Goal: Task Accomplishment & Management: Use online tool/utility

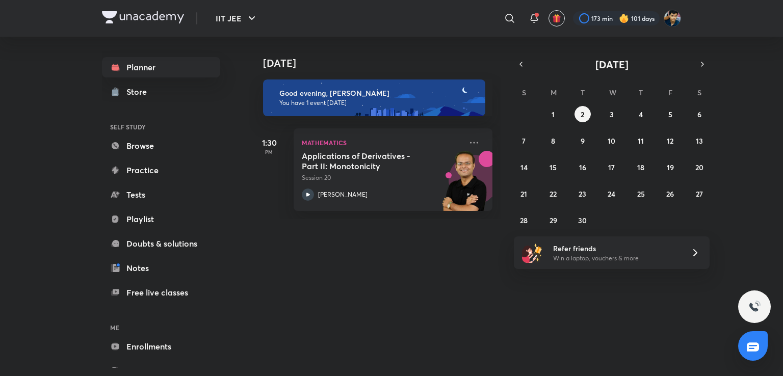
click at [707, 335] on div "IIT JEE ​ 173 min 101 days Planner Store SELF STUDY Browse Practice Tests Playl…" at bounding box center [391, 188] width 783 height 376
click at [752, 341] on icon at bounding box center [753, 347] width 12 height 12
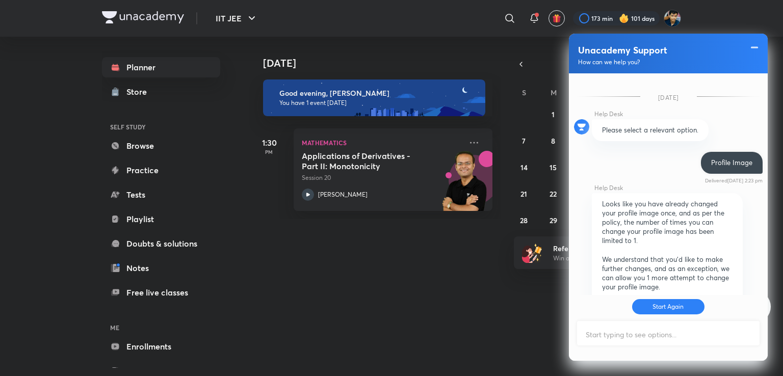
scroll to position [336, 0]
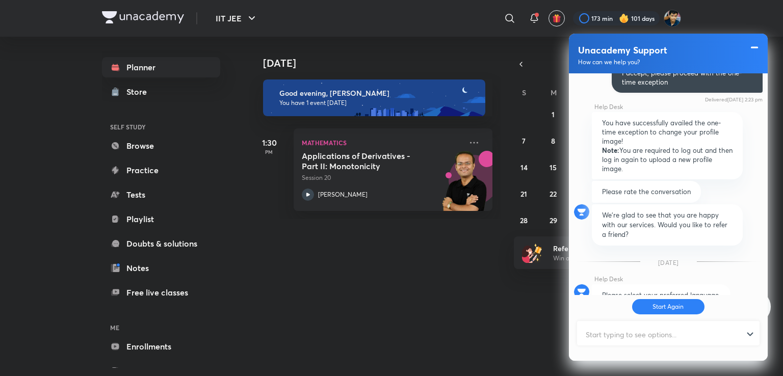
click at [756, 46] on span at bounding box center [754, 47] width 10 height 12
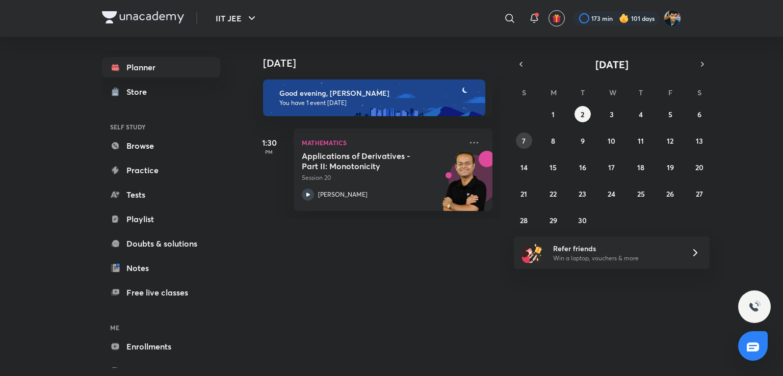
click at [524, 137] on abbr "7" at bounding box center [524, 141] width 4 height 10
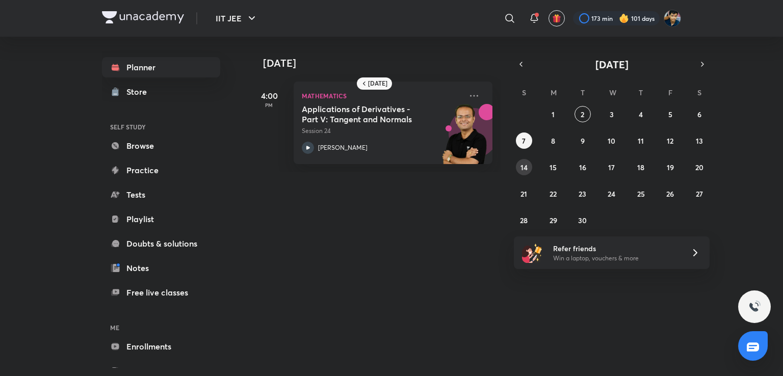
click at [524, 161] on button "14" at bounding box center [524, 167] width 16 height 16
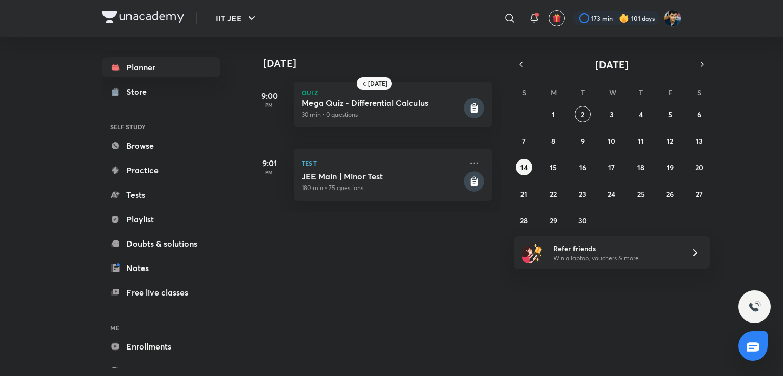
click at [533, 137] on div "31 1 2 3 4 5 6 7 8 9 10 11 12 13 14 15 16 17 18 19 20 21 22 23 24 25 26 27 28 2…" at bounding box center [612, 167] width 196 height 122
drag, startPoint x: 533, startPoint y: 137, endPoint x: 512, endPoint y: 130, distance: 22.4
click at [512, 130] on div "[DATE] [DATE] 9:00 PM Quiz Mega Quiz - Differential Calculus 30 min • 0 questio…" at bounding box center [465, 124] width 432 height 175
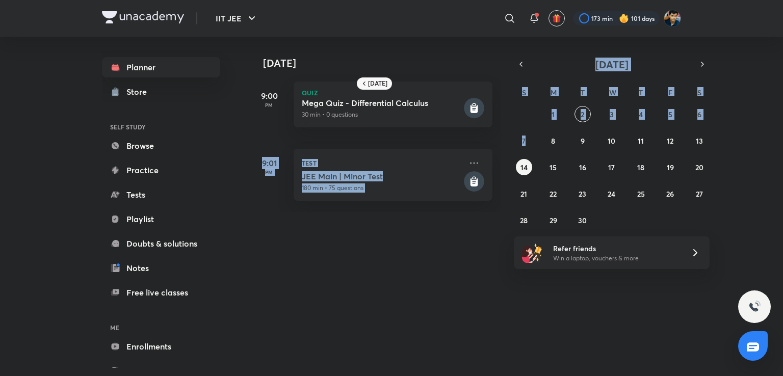
click at [512, 130] on div "[DATE] 9:00 PM Quiz Mega Quiz - Differential Calculus 30 min • 0 questions 9:01…" at bounding box center [515, 124] width 532 height 175
drag, startPoint x: 512, startPoint y: 130, endPoint x: 522, endPoint y: 134, distance: 10.8
click at [522, 134] on div "[DATE] [DATE] 9:00 PM Quiz Mega Quiz - Differential Calculus 30 min • 0 questio…" at bounding box center [465, 124] width 432 height 175
click at [522, 134] on button "7" at bounding box center [524, 141] width 16 height 16
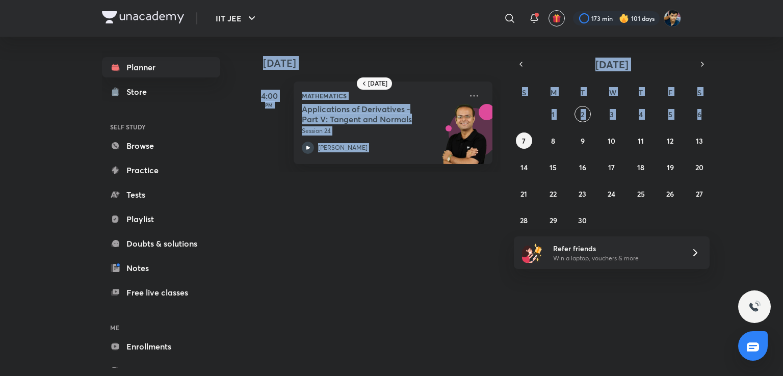
click at [742, 154] on div "[DATE] 4:00 PM Mathematics Applications of Derivatives - Part V: Tangent and No…" at bounding box center [515, 105] width 532 height 136
